Goal: Task Accomplishment & Management: Manage account settings

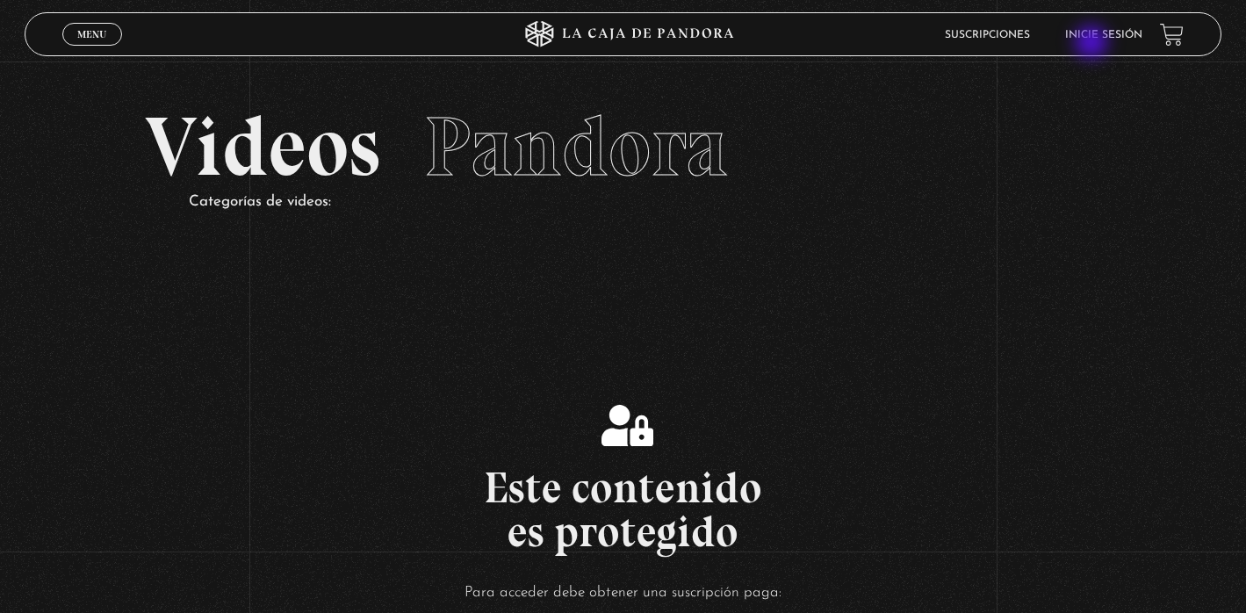
click at [1093, 44] on li "Inicie sesión" at bounding box center [1103, 34] width 77 height 27
click at [1092, 31] on link "Inicie sesión" at bounding box center [1103, 35] width 77 height 11
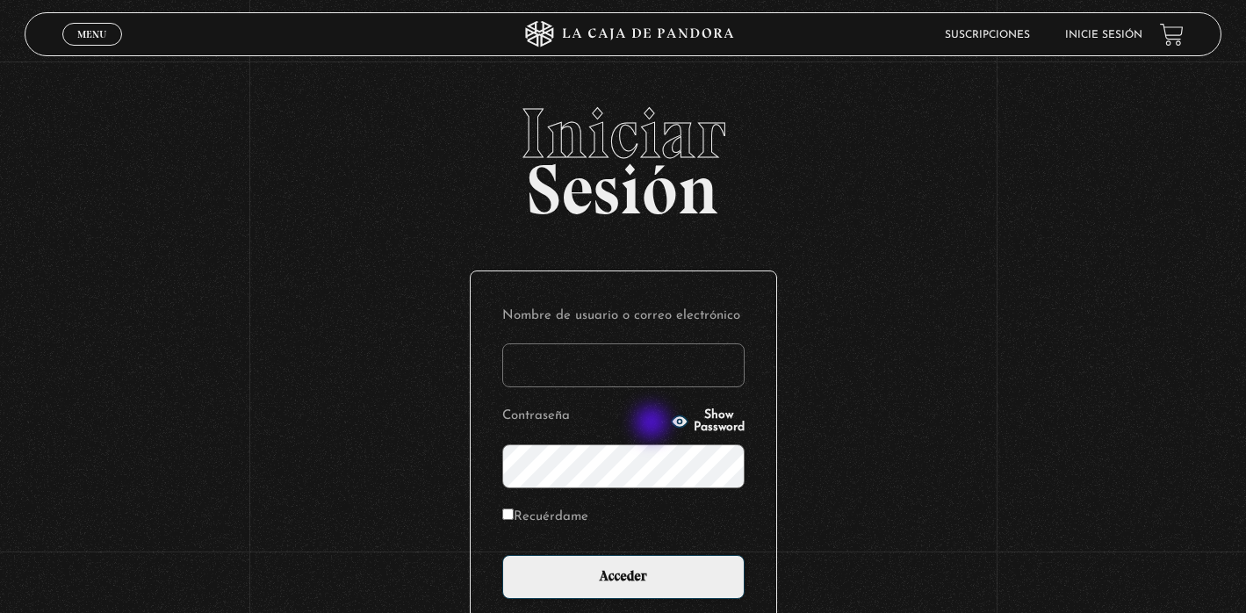
type input "Monibetancurt15@gmail.com"
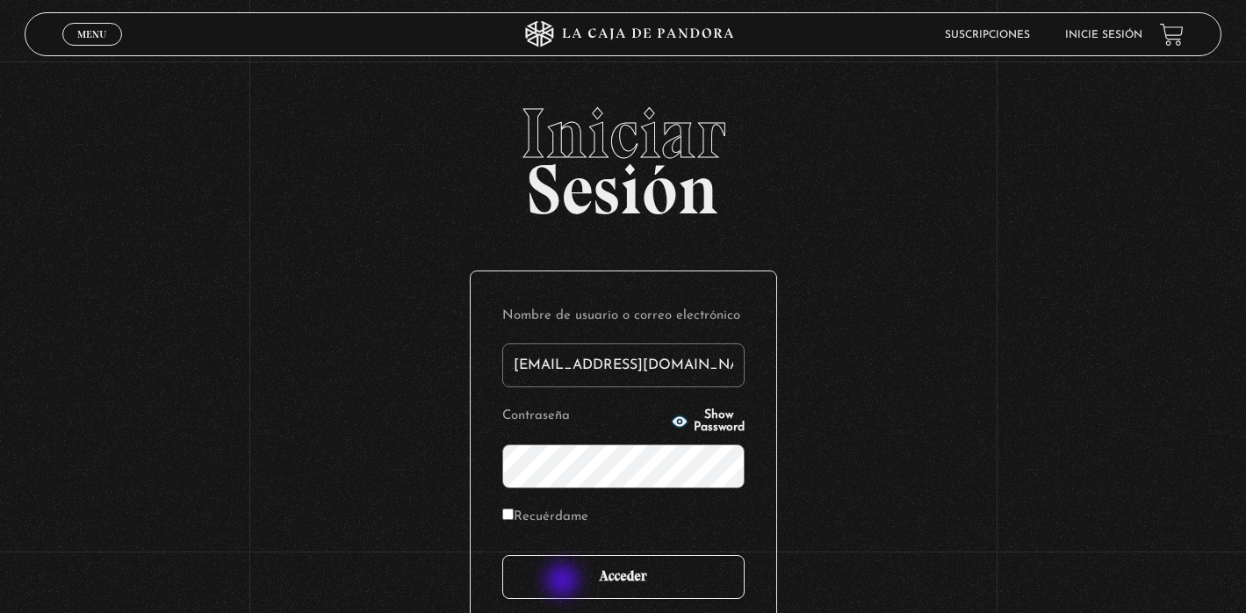
click at [564, 582] on input "Acceder" at bounding box center [623, 577] width 242 height 44
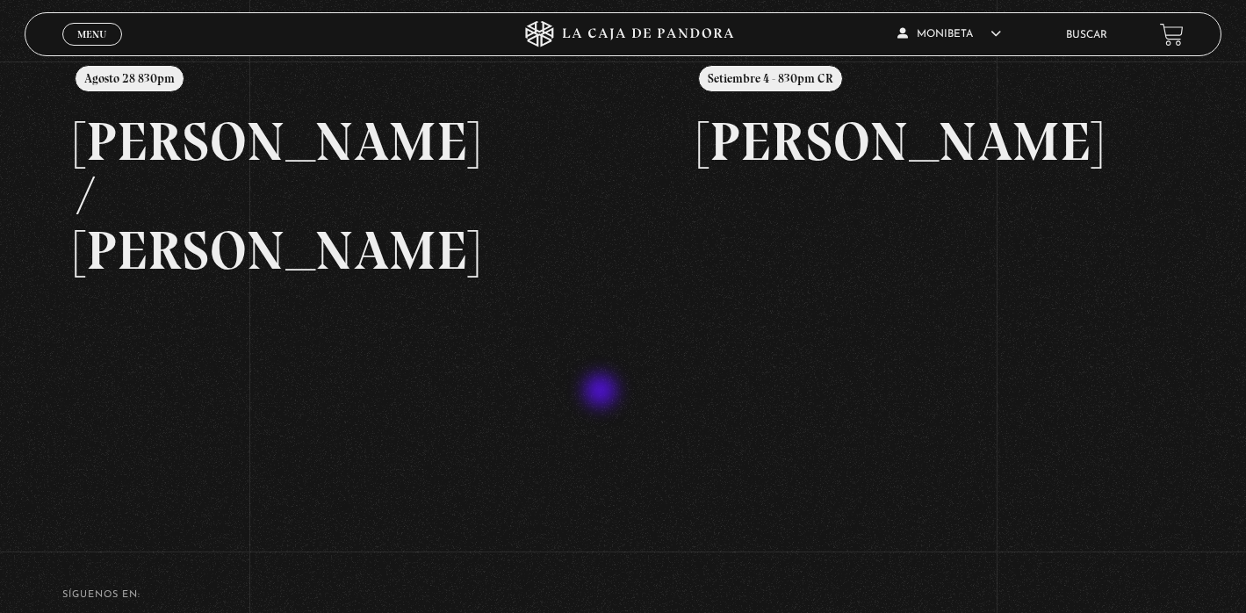
scroll to position [237, 0]
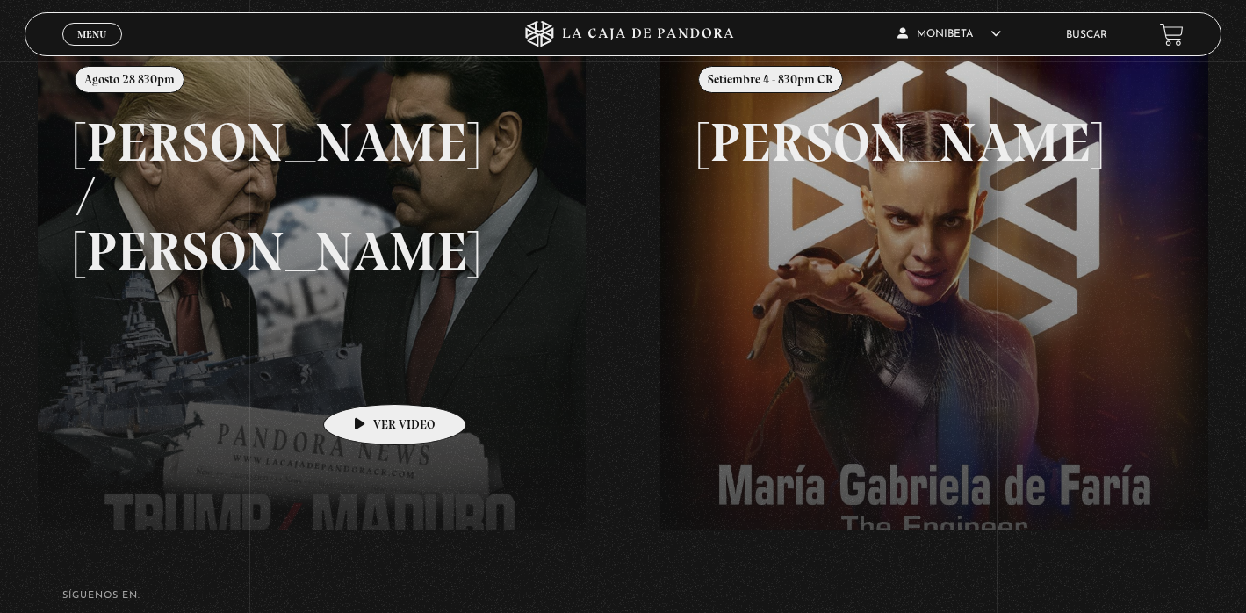
click at [367, 377] on link at bounding box center [661, 346] width 1246 height 613
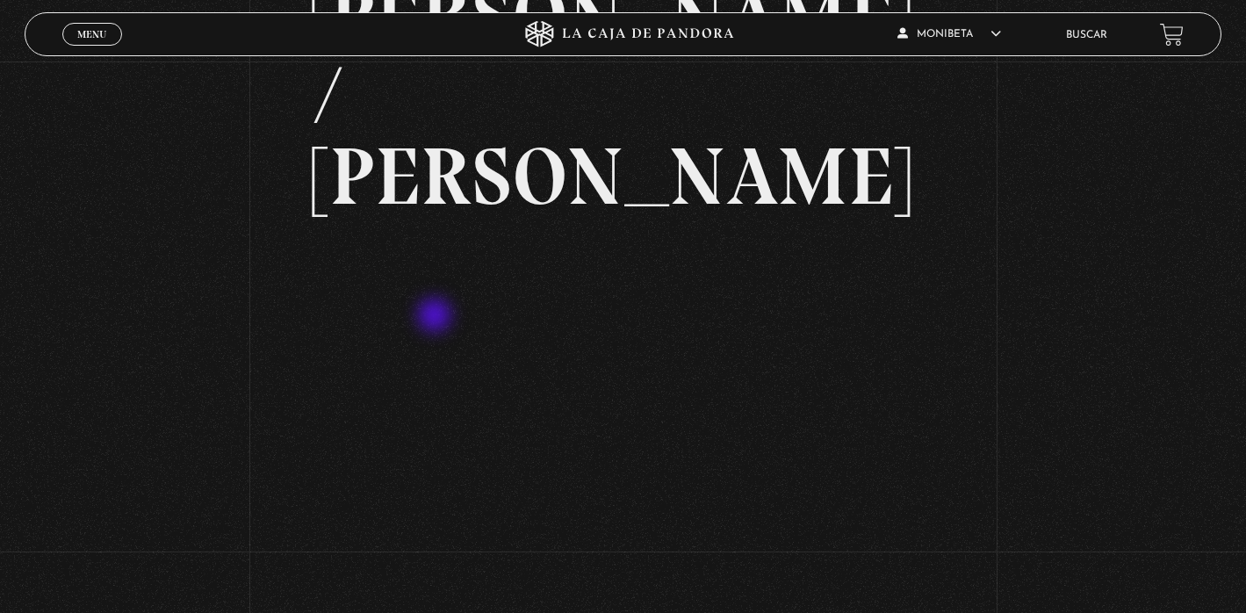
scroll to position [173, 0]
